Goal: Task Accomplishment & Management: Complete application form

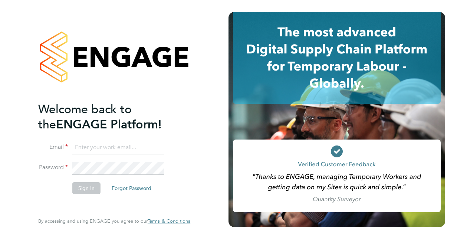
click at [116, 148] on input at bounding box center [118, 147] width 92 height 13
type input "jasdhaliwal0801@gmail.com"
click at [83, 190] on button "Sign In" at bounding box center [86, 188] width 28 height 12
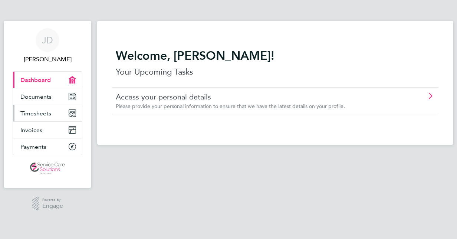
click at [32, 115] on span "Timesheets" at bounding box center [35, 113] width 31 height 7
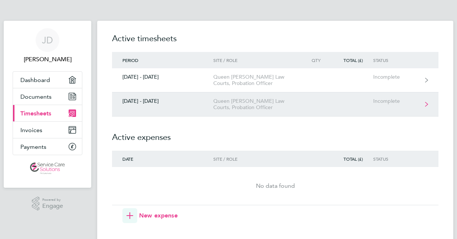
click at [260, 107] on div "Queen [PERSON_NAME] Law Courts, Probation Officer" at bounding box center [255, 104] width 85 height 13
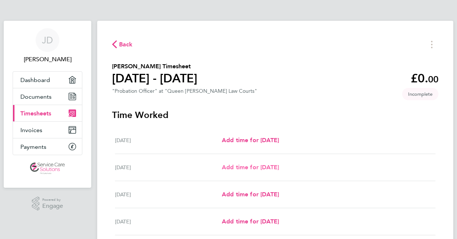
click at [272, 168] on span "Add time for [DATE]" at bounding box center [250, 167] width 57 height 7
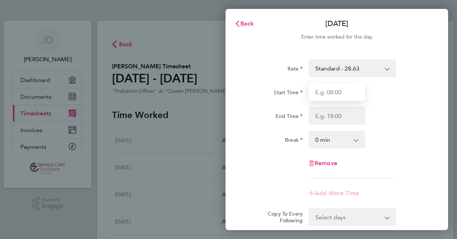
click at [351, 94] on input "Start Time" at bounding box center [337, 92] width 56 height 18
type input "08:30"
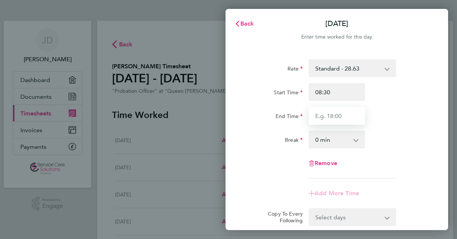
click at [345, 123] on input "End Time" at bounding box center [337, 116] width 56 height 18
type input "16:30"
click at [327, 141] on select "0 min 15 min 30 min 45 min 60 min 75 min 90 min" at bounding box center [332, 139] width 46 height 16
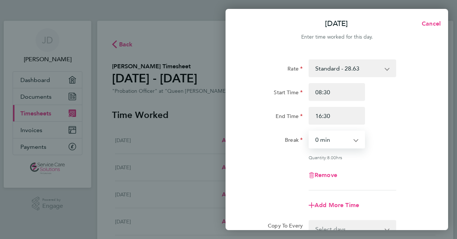
select select "30"
click at [309, 131] on select "0 min 15 min 30 min 45 min 60 min 75 min 90 min" at bounding box center [332, 139] width 46 height 16
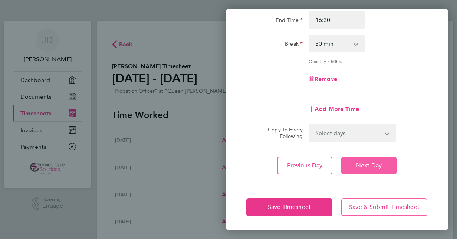
click at [379, 162] on span "Next Day" at bounding box center [369, 165] width 26 height 7
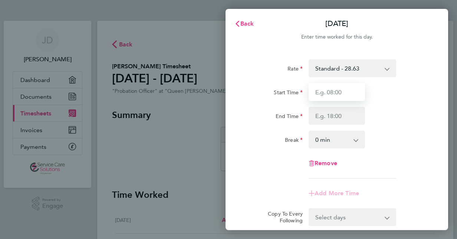
click at [349, 99] on input "Start Time" at bounding box center [337, 92] width 56 height 18
type input "08:30"
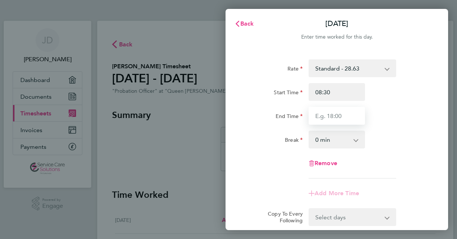
type input "16:30"
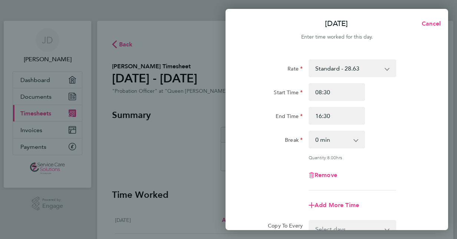
click at [335, 139] on select "0 min 15 min 30 min 45 min 60 min 75 min 90 min" at bounding box center [332, 139] width 46 height 16
select select "30"
click at [309, 131] on select "0 min 15 min 30 min 45 min 60 min 75 min 90 min" at bounding box center [332, 139] width 46 height 16
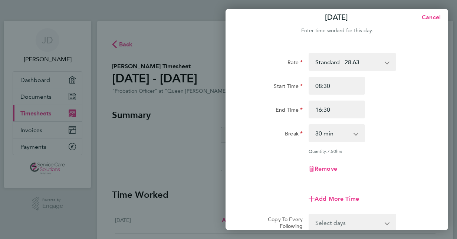
scroll to position [96, 0]
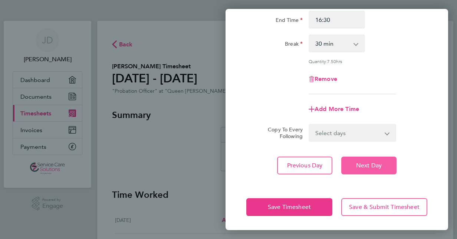
click at [344, 160] on button "Next Day" at bounding box center [368, 166] width 55 height 18
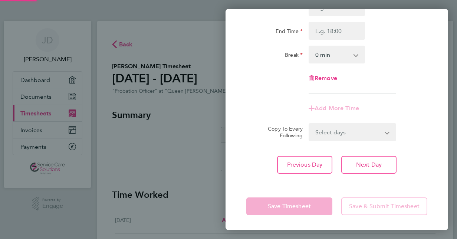
scroll to position [85, 0]
click at [350, 13] on input "Start Time" at bounding box center [337, 8] width 56 height 18
type input "08:30"
type input "16:30"
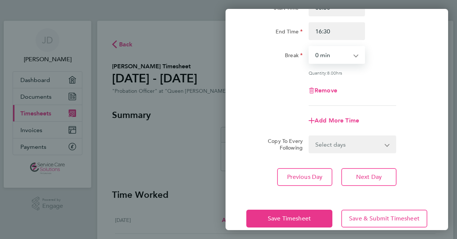
click at [337, 54] on select "0 min 15 min 30 min 45 min 60 min 75 min 90 min" at bounding box center [332, 55] width 46 height 16
select select "30"
click at [309, 47] on select "0 min 15 min 30 min 45 min 60 min 75 min 90 min" at bounding box center [332, 55] width 46 height 16
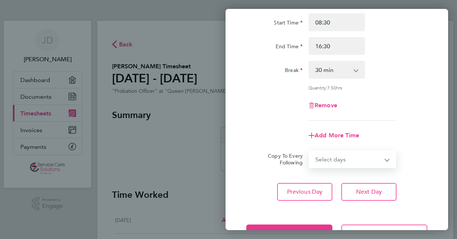
scroll to position [96, 0]
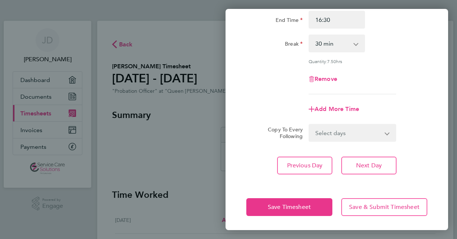
click at [367, 155] on div "Rate Standard - 28.63 Start Time 08:30 End Time 16:30 Break 0 min 15 min 30 min…" at bounding box center [337, 68] width 223 height 229
click at [370, 164] on span "Next Day" at bounding box center [369, 165] width 26 height 7
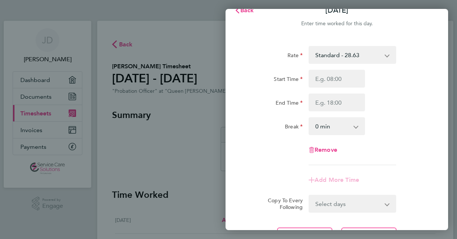
scroll to position [12, 0]
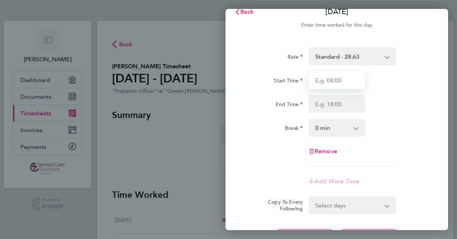
click at [350, 84] on input "Start Time" at bounding box center [337, 80] width 56 height 18
type input "08:30"
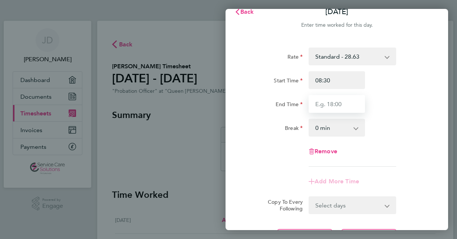
type input "16:30"
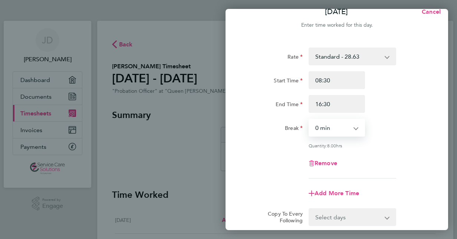
click at [333, 128] on select "0 min 15 min 30 min 45 min 60 min 75 min 90 min" at bounding box center [332, 127] width 46 height 16
select select "30"
click at [309, 119] on select "0 min 15 min 30 min 45 min 60 min 75 min 90 min" at bounding box center [332, 127] width 46 height 16
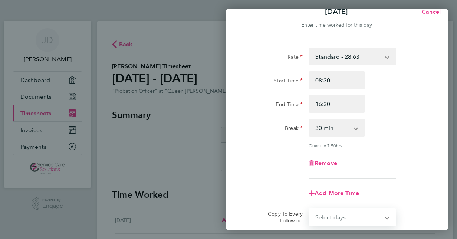
scroll to position [96, 0]
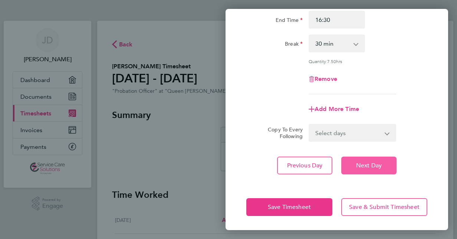
click at [390, 171] on button "Next Day" at bounding box center [368, 166] width 55 height 18
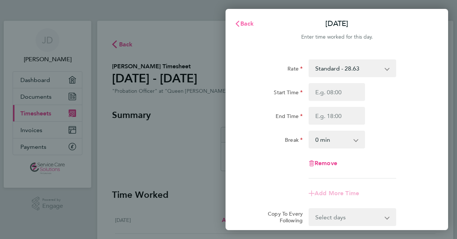
click at [248, 25] on span "Back" at bounding box center [247, 23] width 14 height 7
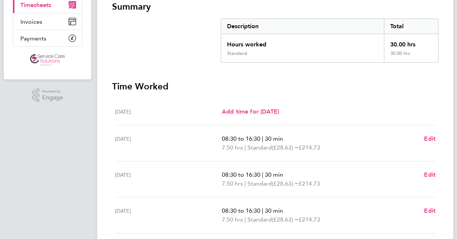
scroll to position [257, 0]
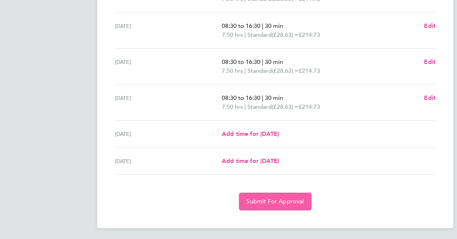
click at [264, 205] on button "Submit For Approval" at bounding box center [275, 202] width 72 height 18
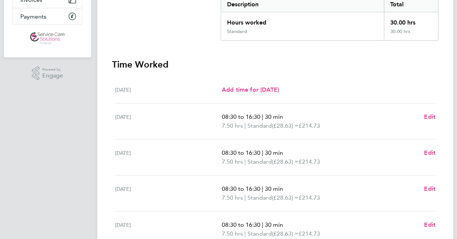
scroll to position [0, 0]
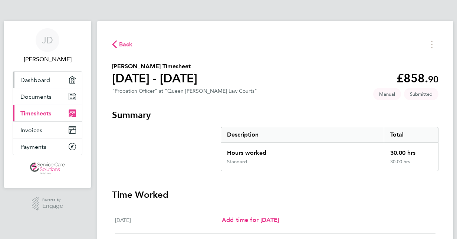
click at [35, 80] on span "Dashboard" at bounding box center [35, 79] width 30 height 7
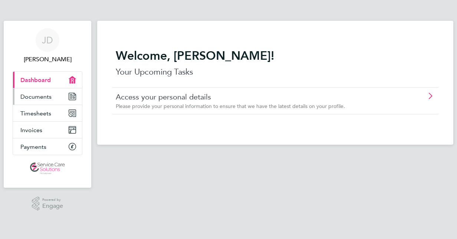
click at [34, 96] on span "Documents" at bounding box center [35, 96] width 31 height 7
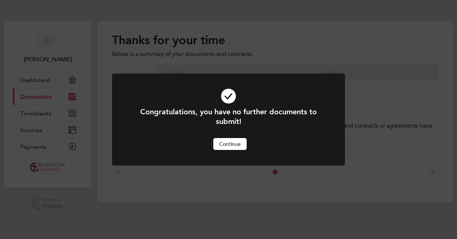
click at [227, 151] on div at bounding box center [228, 119] width 233 height 92
click at [223, 145] on button "Continue" at bounding box center [229, 144] width 33 height 12
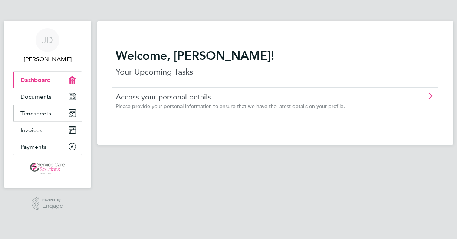
click at [26, 113] on span "Timesheets" at bounding box center [35, 113] width 31 height 7
